Goal: Find specific page/section: Find specific page/section

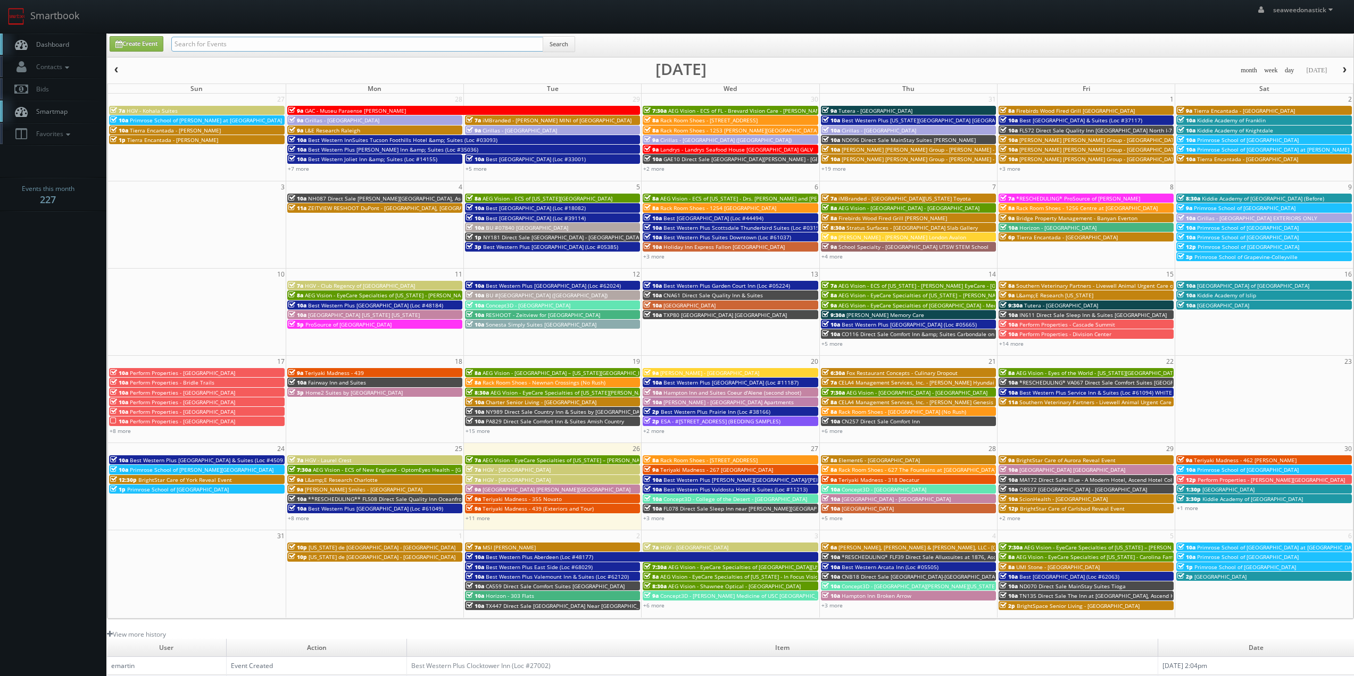
click at [206, 47] on input "text" at bounding box center [357, 44] width 372 height 15
type input "dropout"
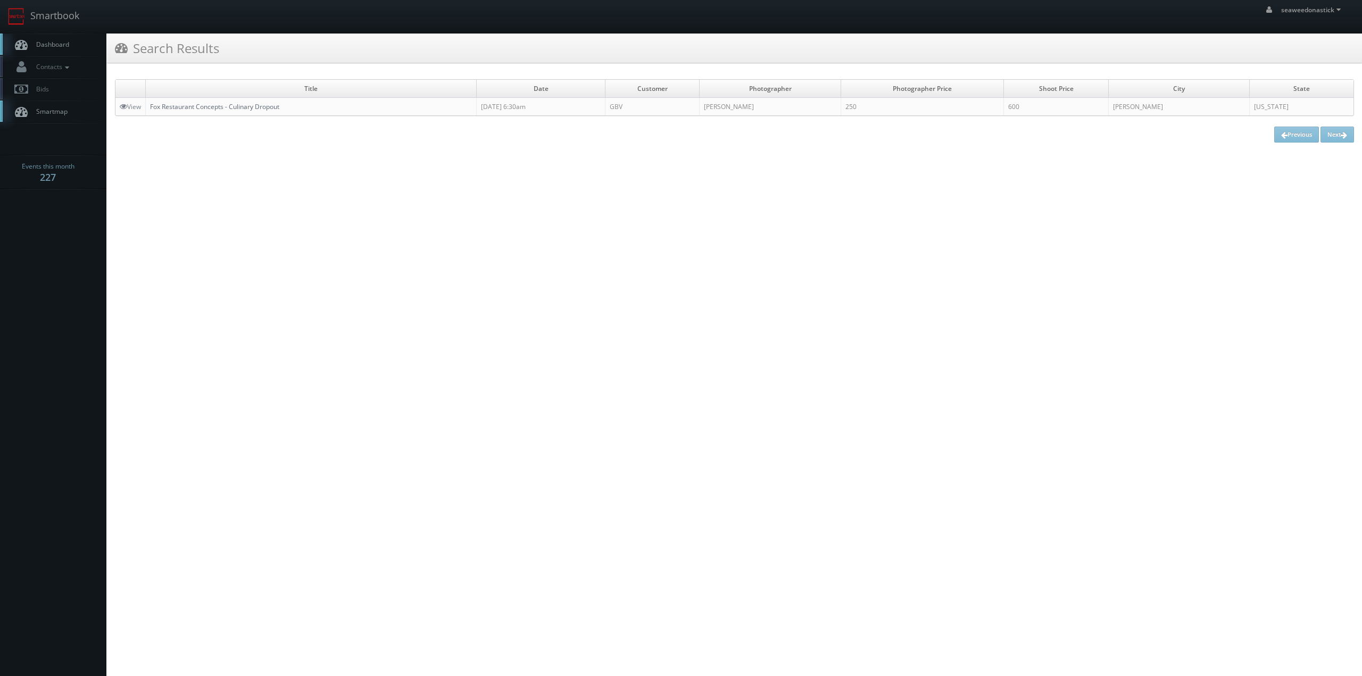
click at [238, 108] on link "Fox Restaurant Concepts - Culinary Dropout" at bounding box center [214, 106] width 129 height 9
